Goal: Obtain resource: Obtain resource

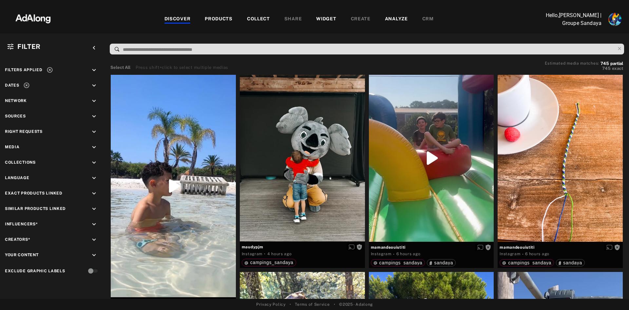
click at [142, 48] on input at bounding box center [368, 49] width 493 height 9
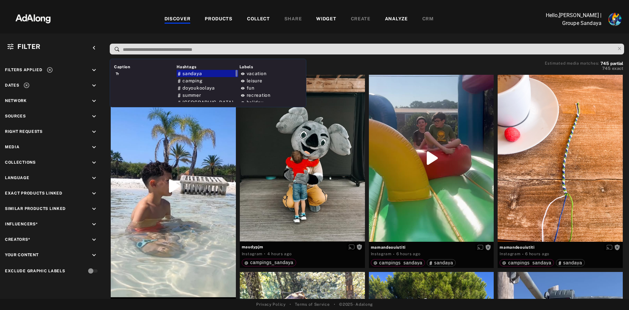
click at [196, 71] on span "sandaya" at bounding box center [192, 73] width 19 height 5
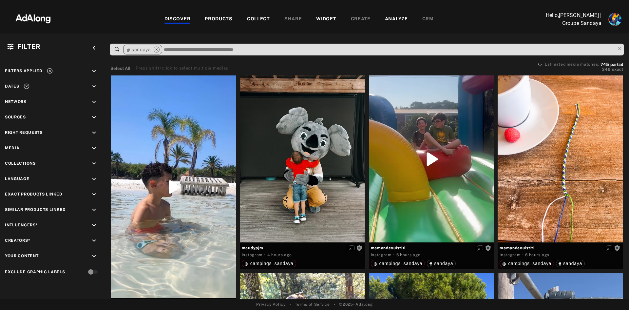
click at [197, 48] on input at bounding box center [389, 49] width 452 height 9
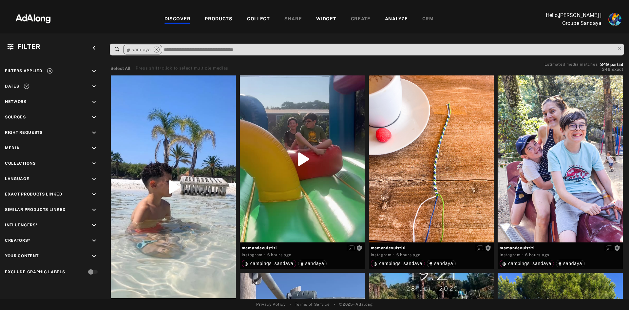
click at [186, 49] on input at bounding box center [389, 49] width 452 height 9
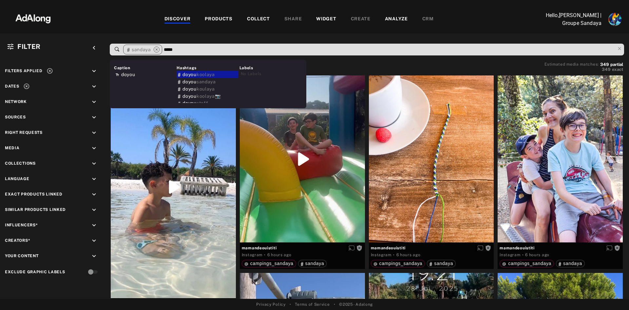
type input "*****"
click at [188, 74] on span "doyou" at bounding box center [190, 74] width 14 height 5
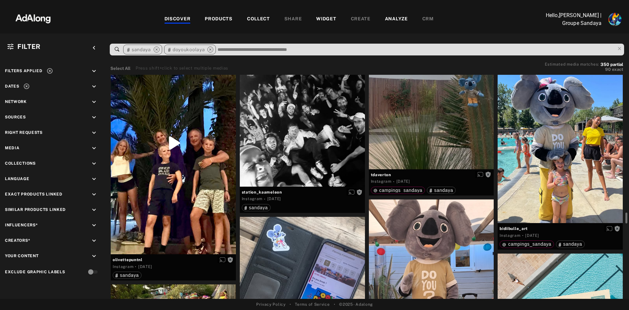
scroll to position [2065, 0]
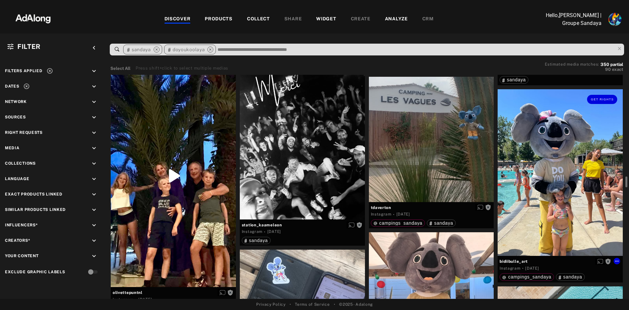
click at [570, 186] on div "Get rights" at bounding box center [560, 172] width 125 height 167
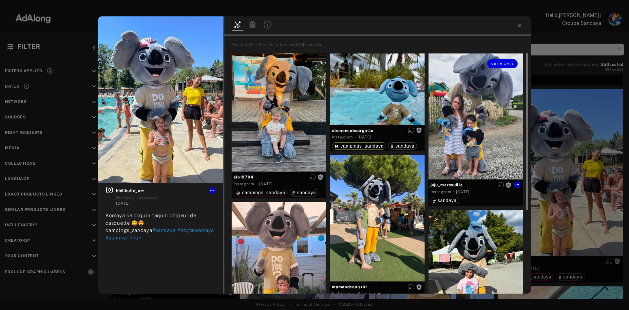
click at [494, 136] on div "Get rights" at bounding box center [476, 116] width 95 height 126
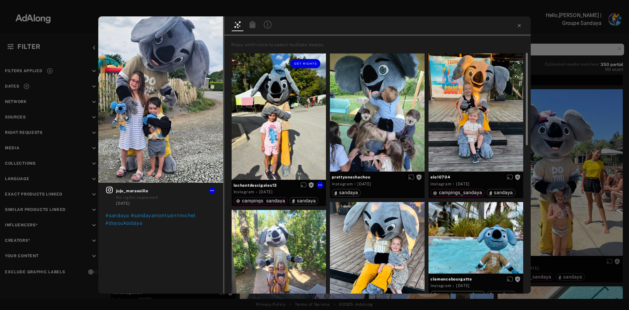
click at [291, 117] on div "Get rights" at bounding box center [279, 116] width 95 height 126
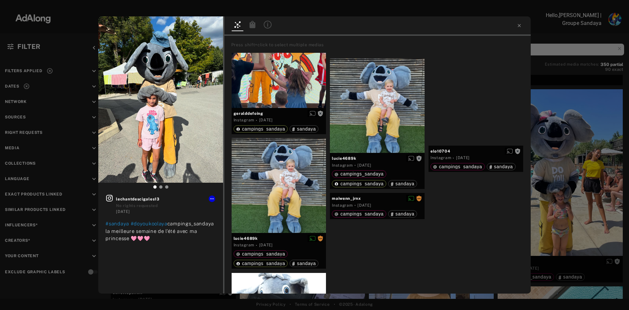
scroll to position [1016, 0]
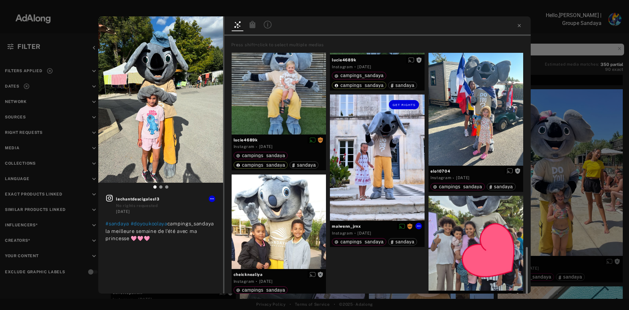
click at [377, 183] on div "Get rights" at bounding box center [377, 157] width 95 height 126
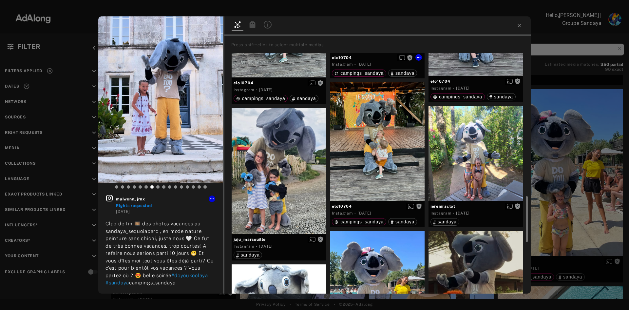
scroll to position [656, 0]
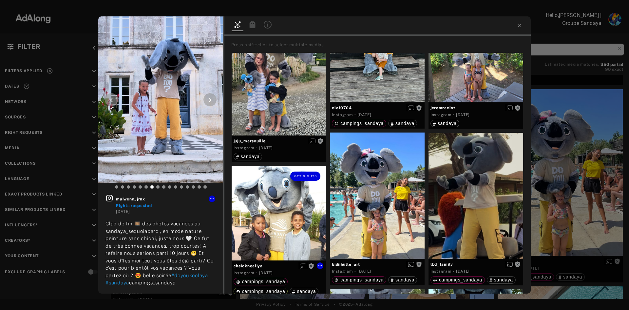
drag, startPoint x: 277, startPoint y: 217, endPoint x: 126, endPoint y: 121, distance: 178.9
click at [277, 217] on div "Get rights" at bounding box center [279, 213] width 95 height 95
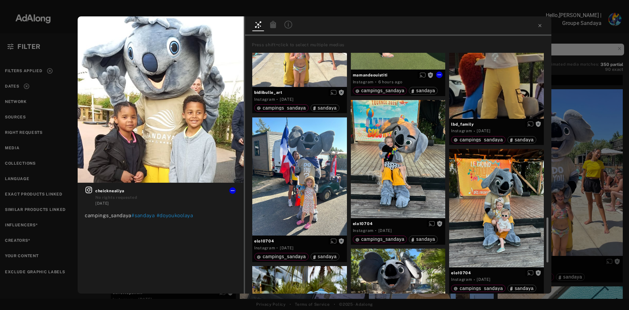
scroll to position [721, 0]
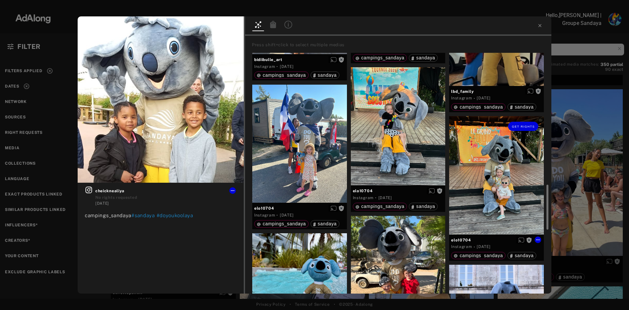
click at [505, 190] on div "Get rights" at bounding box center [496, 175] width 95 height 118
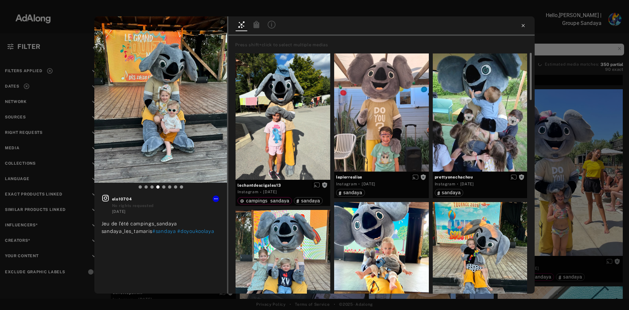
click at [525, 25] on icon at bounding box center [523, 25] width 5 height 5
